Goal: Transaction & Acquisition: Download file/media

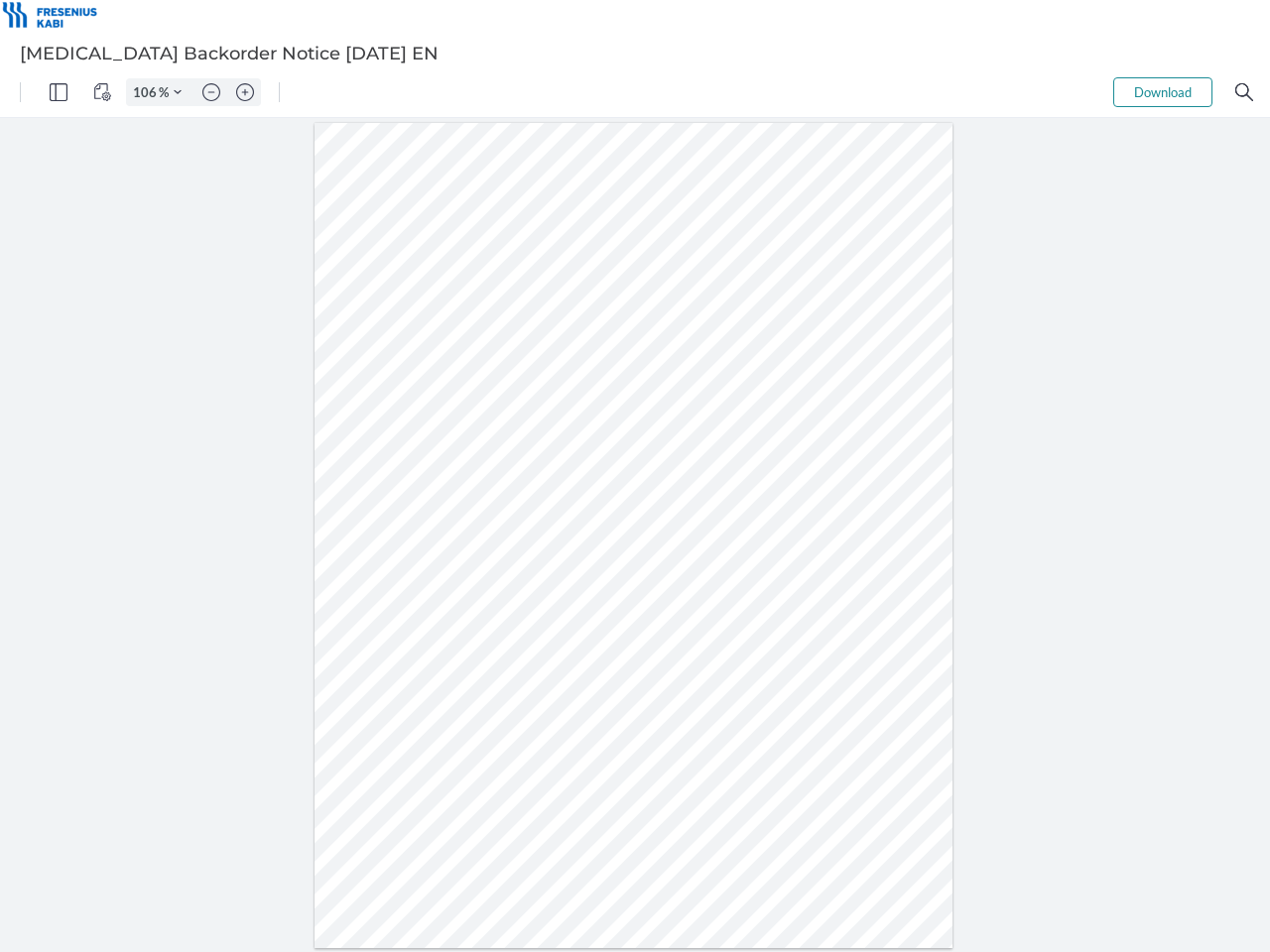
click at [59, 92] on img "Panel" at bounding box center [59, 92] width 18 height 18
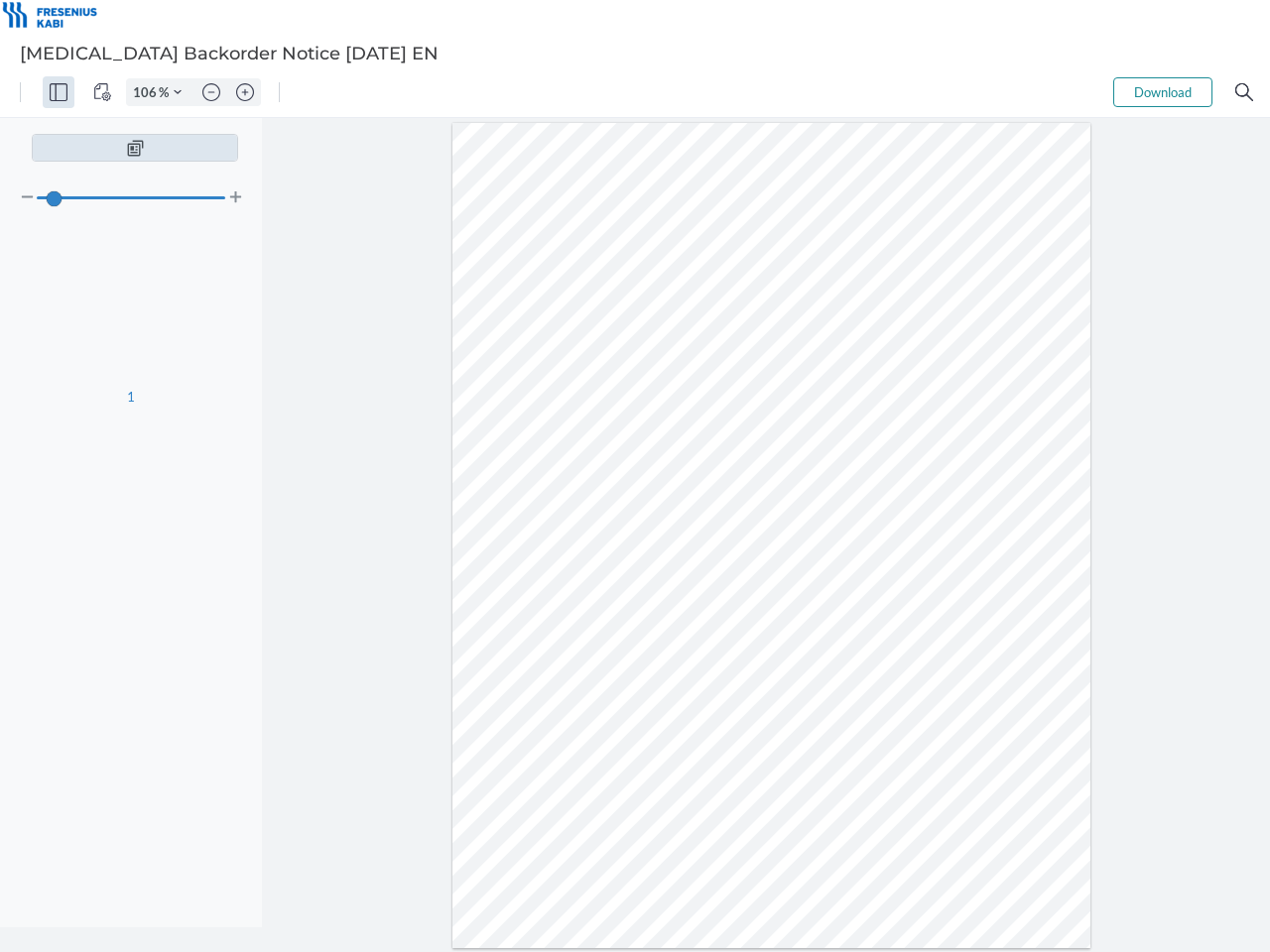
click at [102, 92] on img "View Controls" at bounding box center [102, 92] width 18 height 18
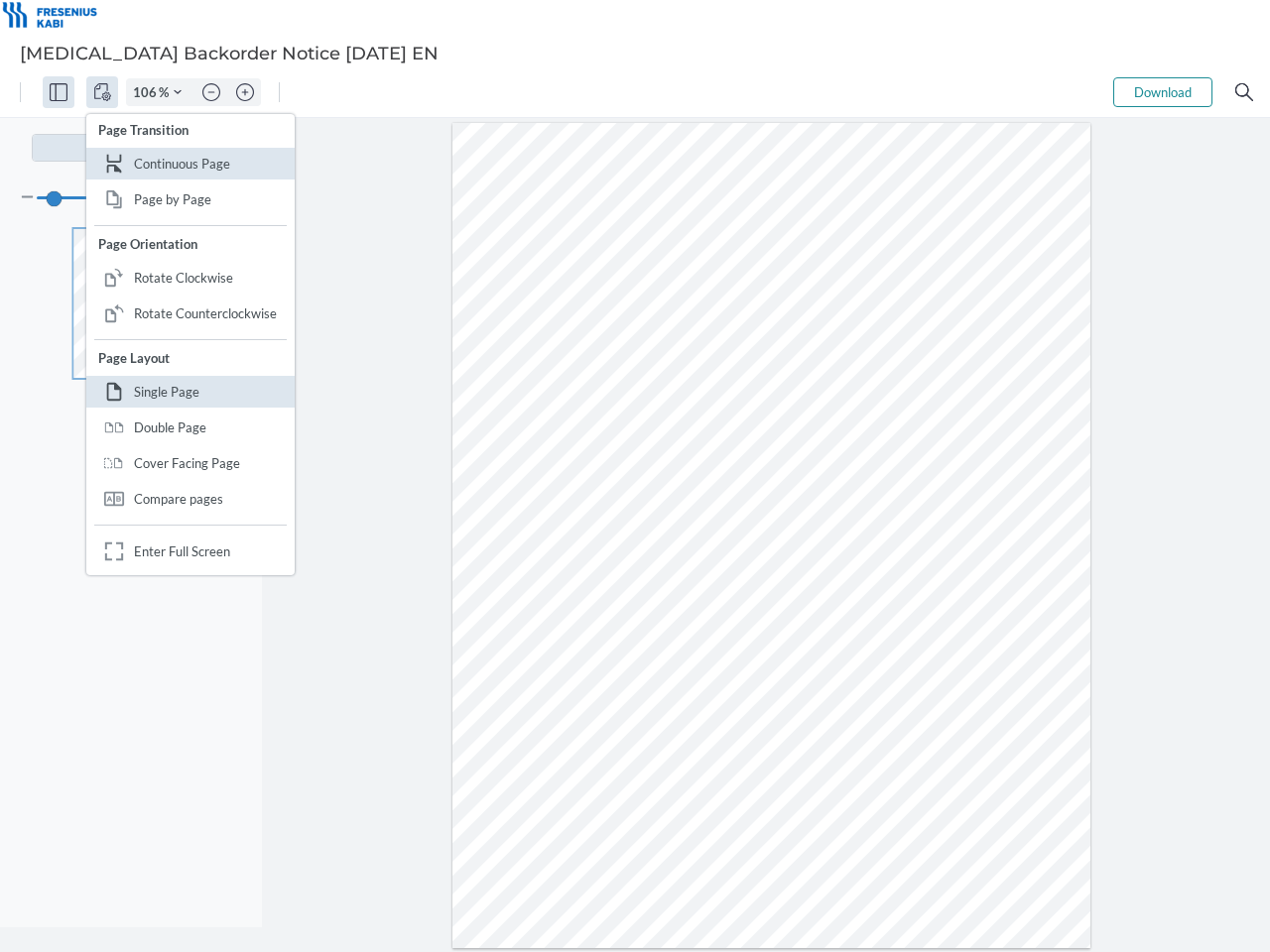
click at [148, 92] on input "106" at bounding box center [143, 92] width 32 height 18
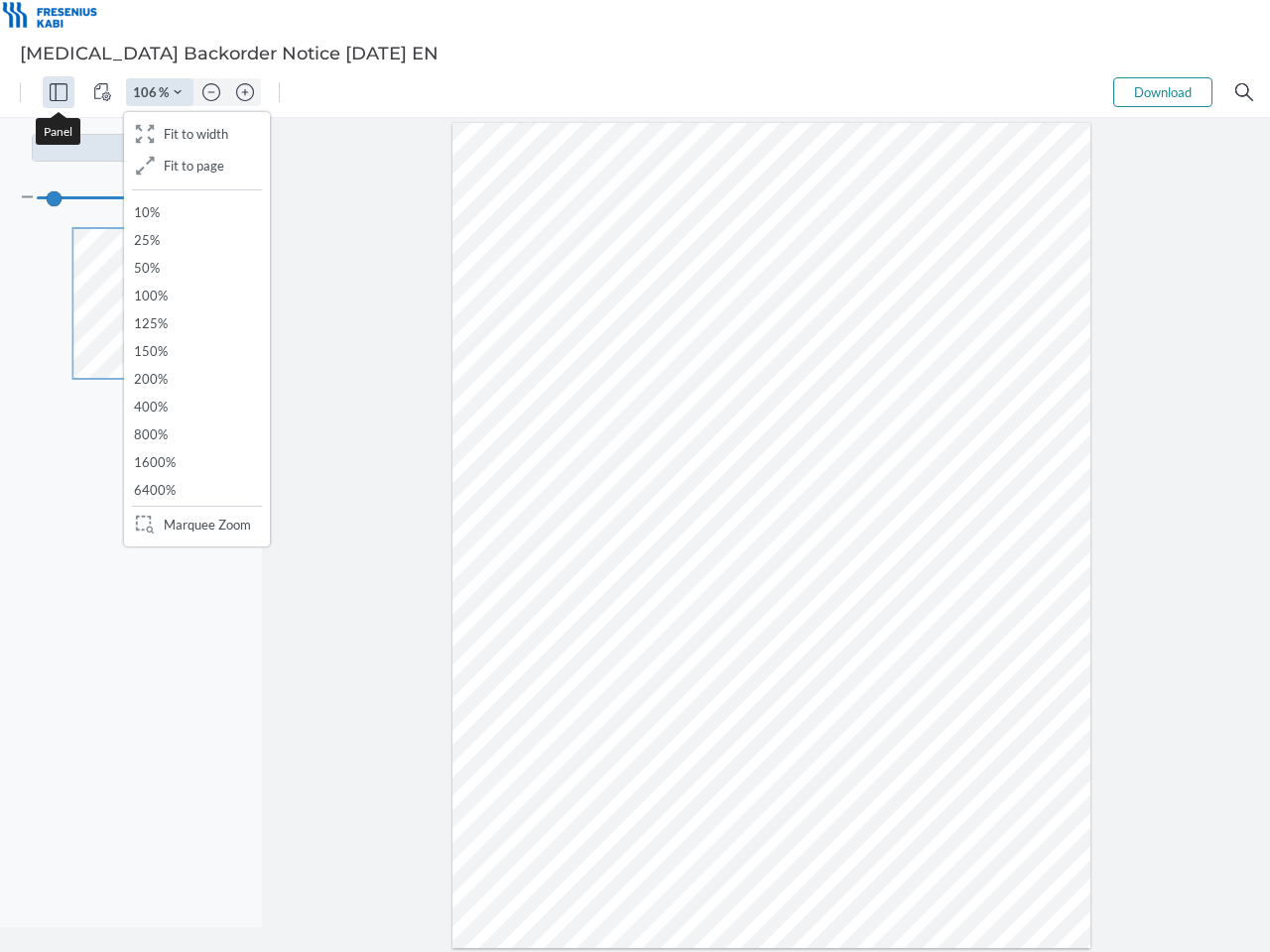
click at [178, 92] on img "Zoom Controls" at bounding box center [178, 92] width 8 height 8
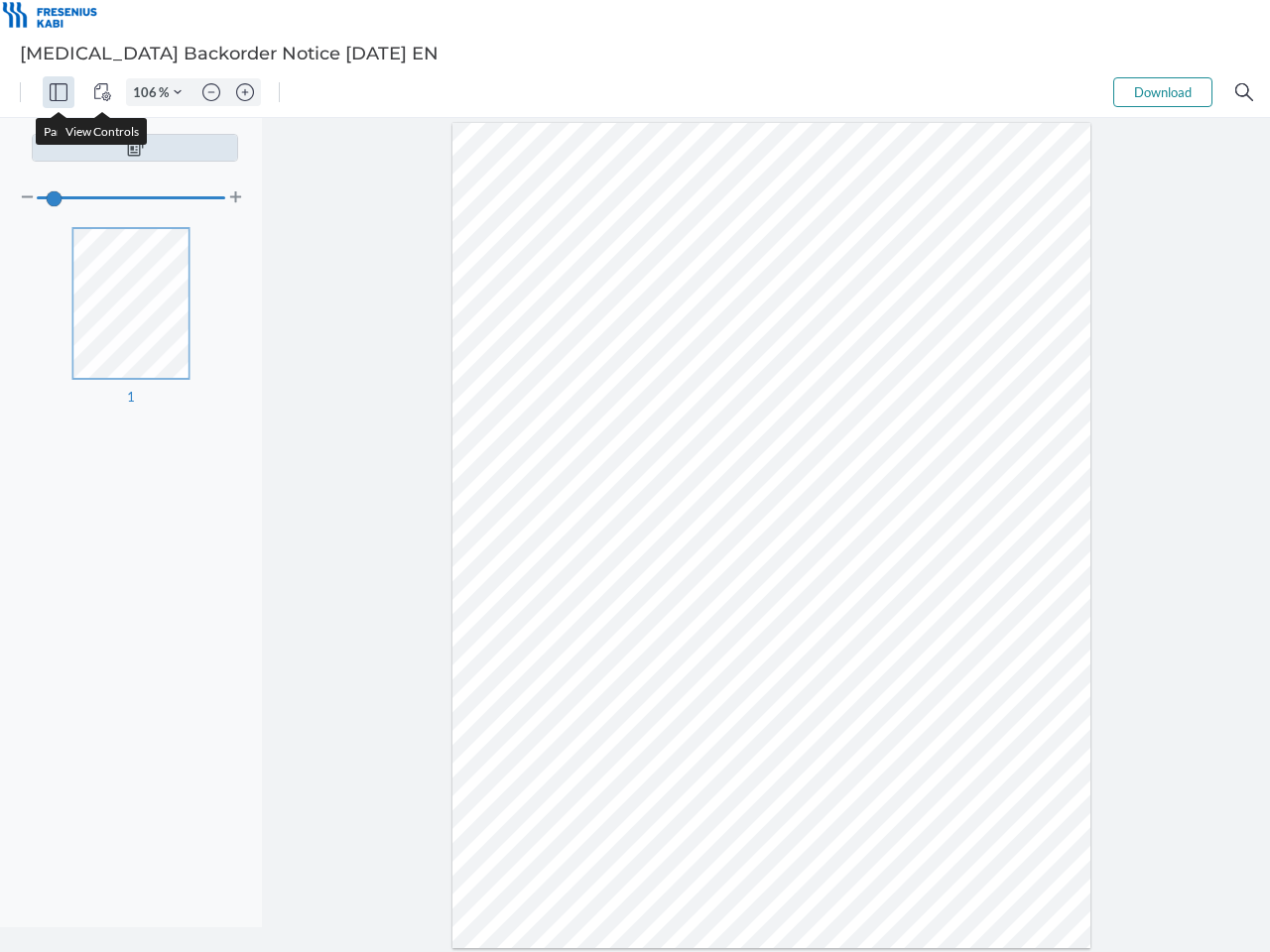
click at [212, 92] on img "Zoom out" at bounding box center [212, 92] width 18 height 18
click at [245, 92] on img "Zoom in" at bounding box center [245, 92] width 18 height 18
type input "106"
click at [1163, 92] on button "Download" at bounding box center [1163, 92] width 99 height 30
click at [1244, 92] on img "Search" at bounding box center [1244, 92] width 18 height 18
